Goal: Information Seeking & Learning: Learn about a topic

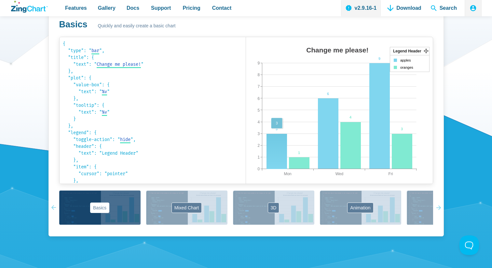
scroll to position [428, 0]
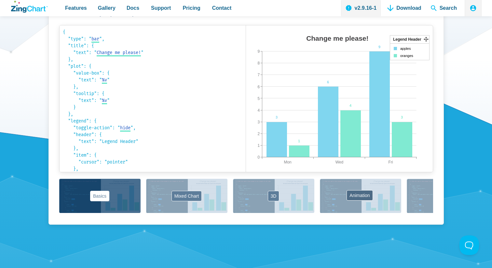
click at [386, 197] on button "Animation" at bounding box center [360, 195] width 81 height 34
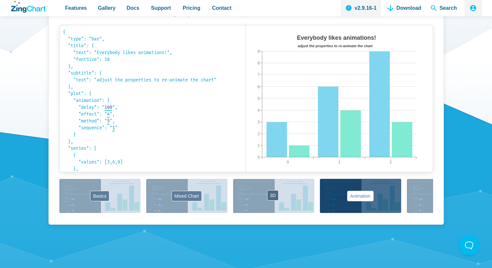
click at [283, 189] on button "3D" at bounding box center [273, 195] width 81 height 34
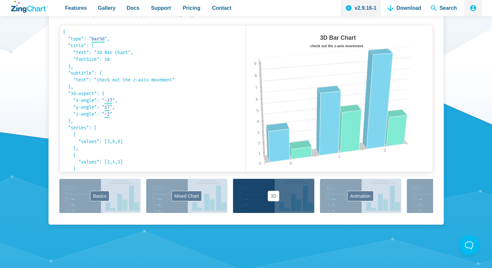
click at [421, 199] on button "Labels" at bounding box center [446, 195] width 81 height 34
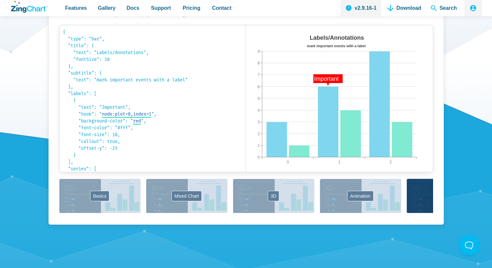
click at [437, 196] on icon "App Content" at bounding box center [438, 195] width 5 height 34
click at [437, 195] on icon "App Content" at bounding box center [436, 195] width 5 height 34
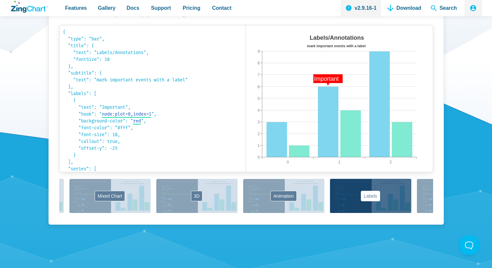
drag, startPoint x: 423, startPoint y: 195, endPoint x: 341, endPoint y: 198, distance: 81.6
click at [341, 198] on div "Basics Mixed Chart 3D Animation Labels Markers Scales Zooming" at bounding box center [246, 195] width 374 height 35
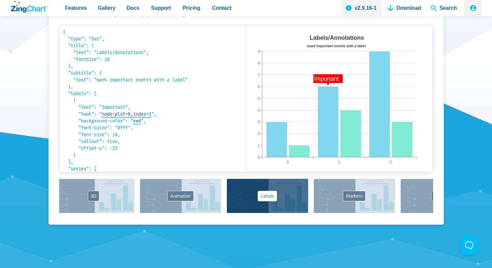
drag, startPoint x: 341, startPoint y: 198, endPoint x: 225, endPoint y: 200, distance: 116.1
click at [225, 200] on div "Basics Mixed Chart 3D Animation Labels Markers Scales Zooming" at bounding box center [246, 195] width 374 height 35
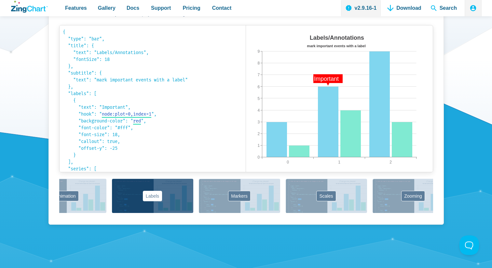
drag, startPoint x: 225, startPoint y: 200, endPoint x: 105, endPoint y: 200, distance: 120.0
click at [105, 200] on div "Basics Mixed Chart 3D Animation Labels Markers Scales Zooming" at bounding box center [246, 195] width 374 height 35
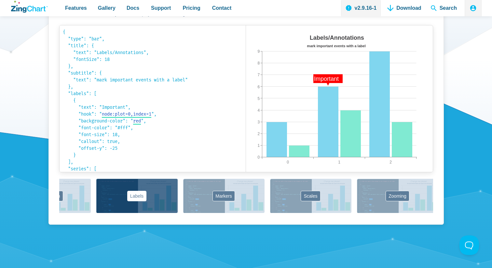
scroll to position [0, 315]
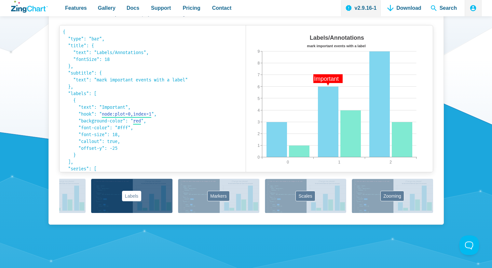
drag, startPoint x: 342, startPoint y: 191, endPoint x: 132, endPoint y: 191, distance: 209.7
click at [132, 191] on div "Basics Mixed Chart 3D Animation Labels Markers Scales Zooming" at bounding box center [246, 195] width 374 height 35
